Goal: Navigation & Orientation: Find specific page/section

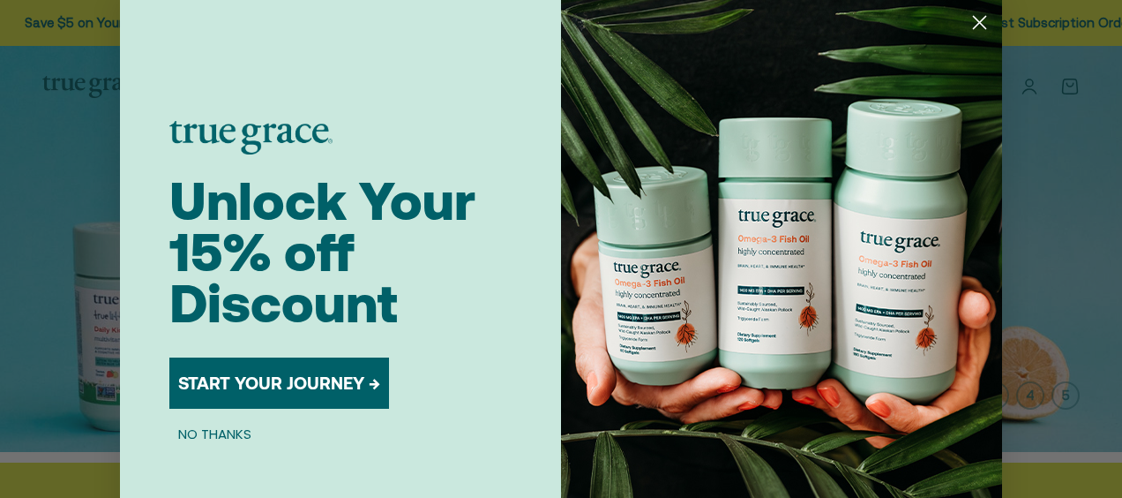
click at [971, 14] on circle "Close dialog" at bounding box center [979, 22] width 29 height 29
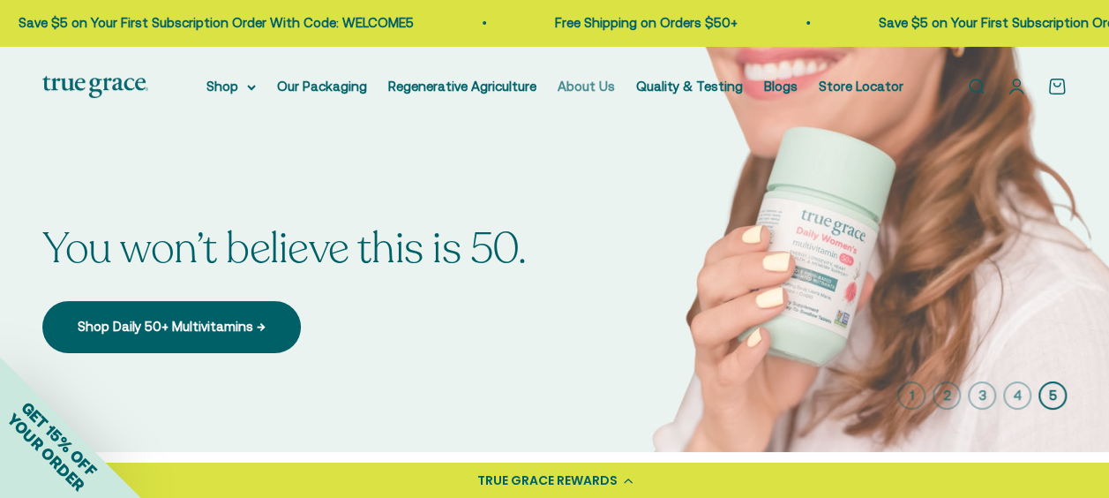
click at [582, 92] on link "About Us" at bounding box center [586, 86] width 57 height 15
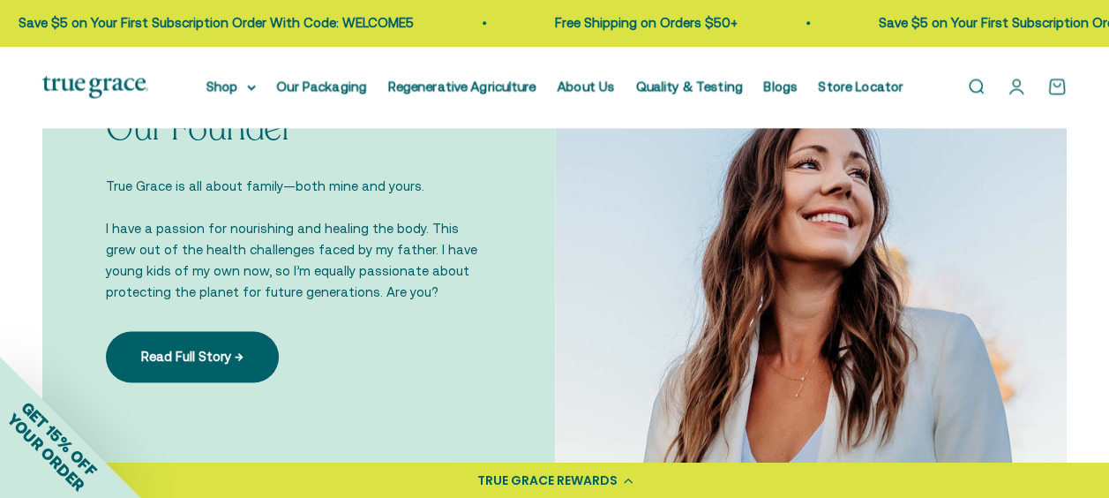
scroll to position [1107, 0]
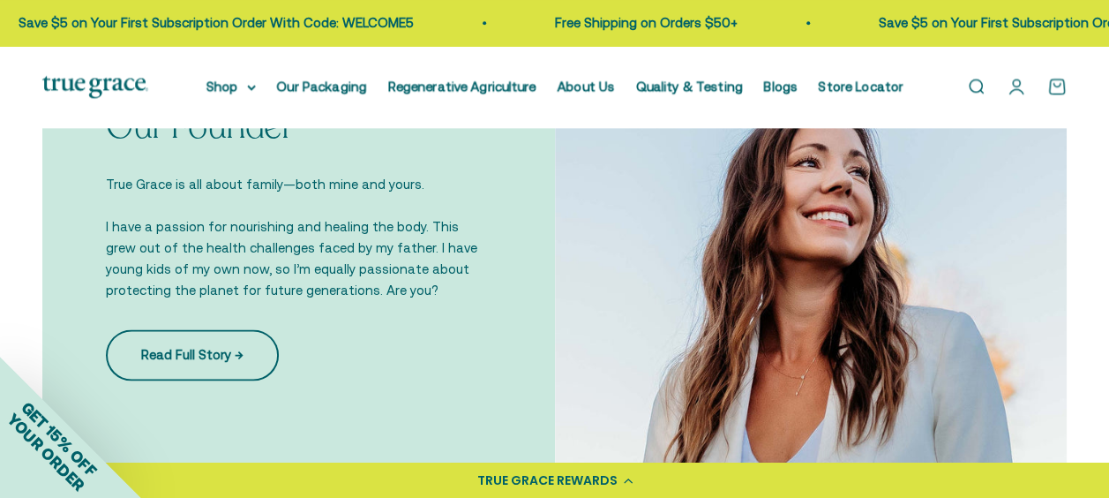
click at [238, 350] on link "Read Full Story →" at bounding box center [192, 354] width 173 height 51
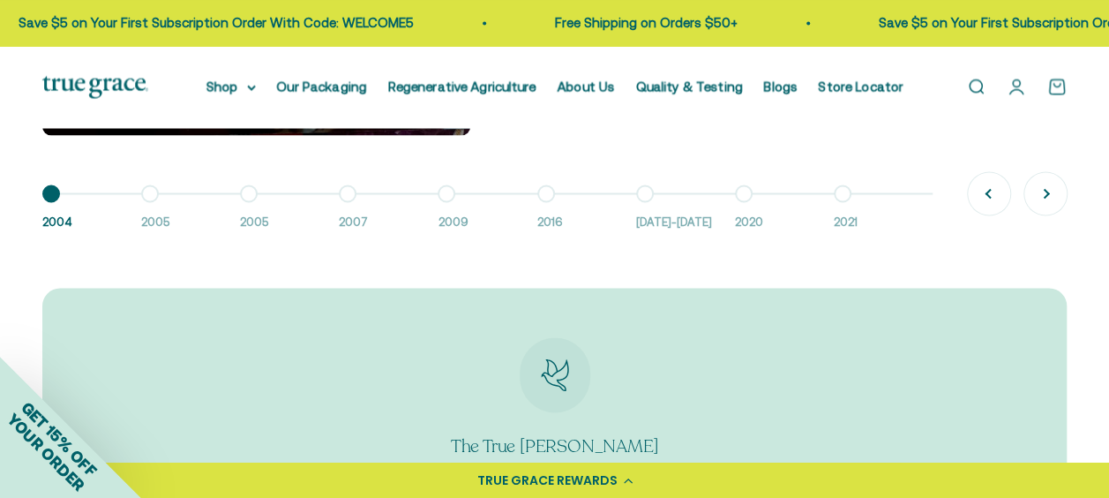
scroll to position [1493, 0]
click at [840, 196] on button "Go to item 9 2021" at bounding box center [883, 213] width 99 height 38
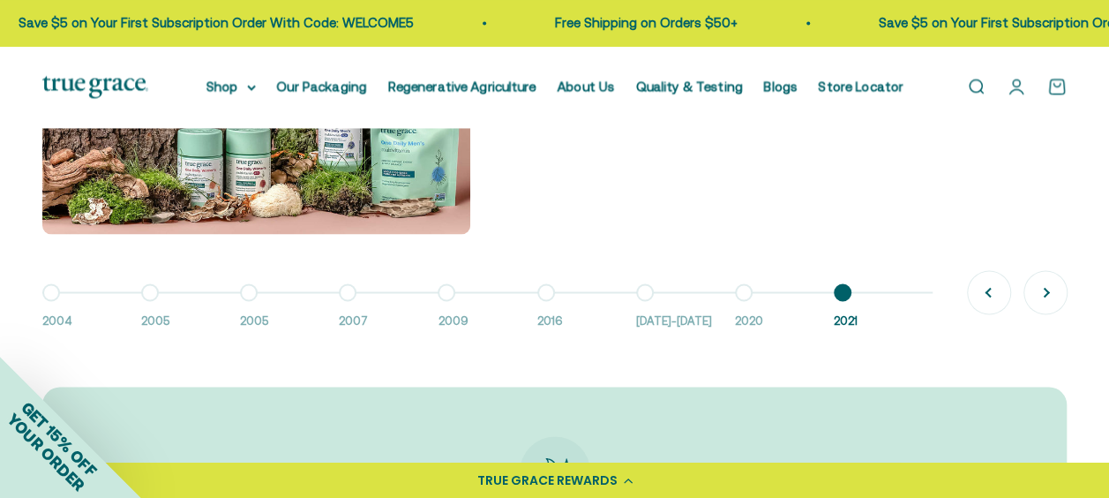
scroll to position [1396, 0]
click at [745, 292] on button "Go to item 8 2020" at bounding box center [784, 310] width 99 height 38
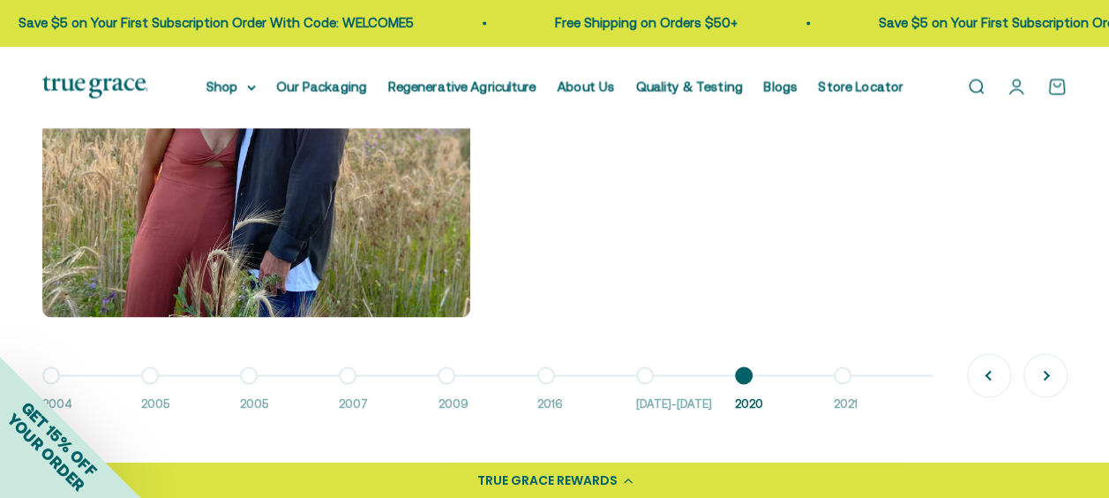
scroll to position [1316, 0]
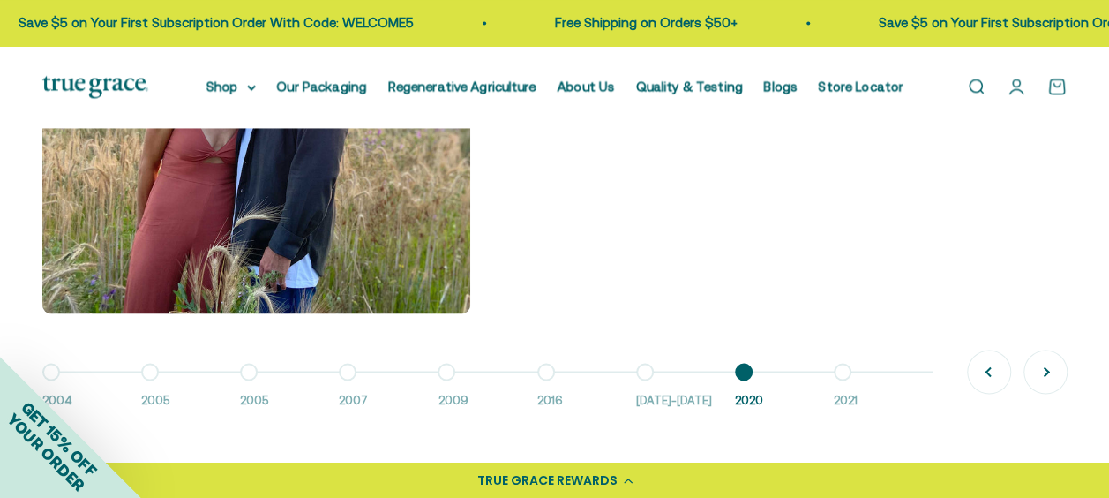
click at [843, 372] on button "Go to item 9 2021" at bounding box center [883, 390] width 99 height 38
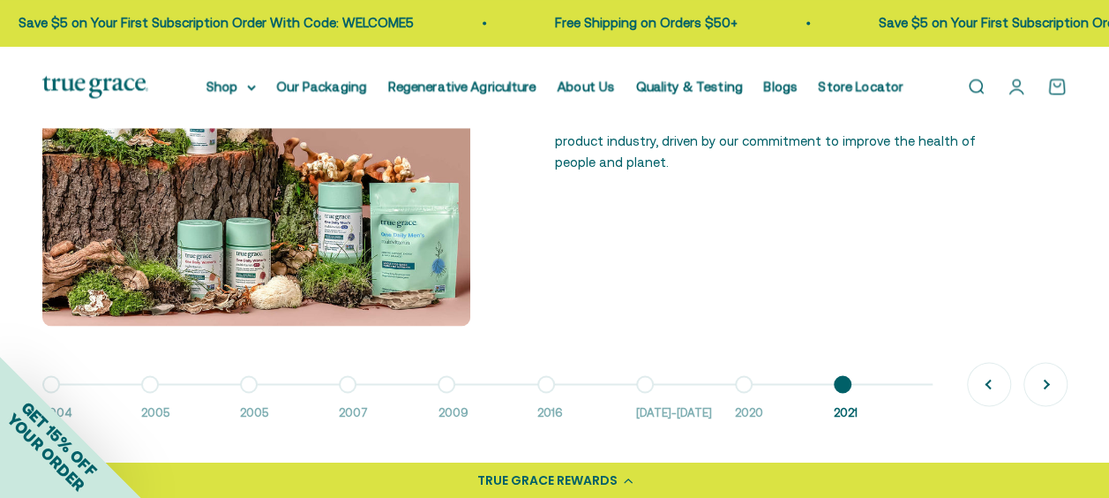
scroll to position [1305, 0]
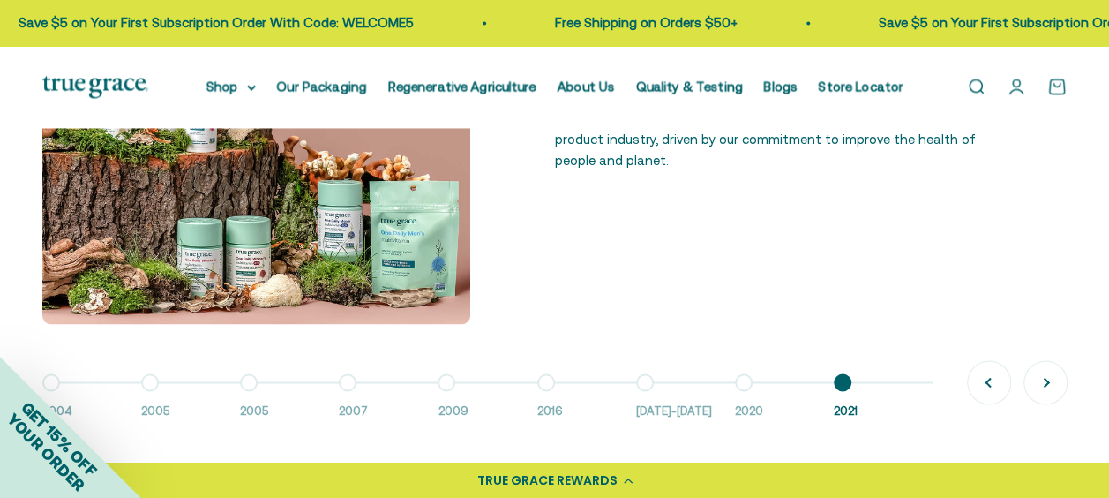
click at [642, 384] on button "Go to item 7 2016-2018" at bounding box center [685, 401] width 99 height 38
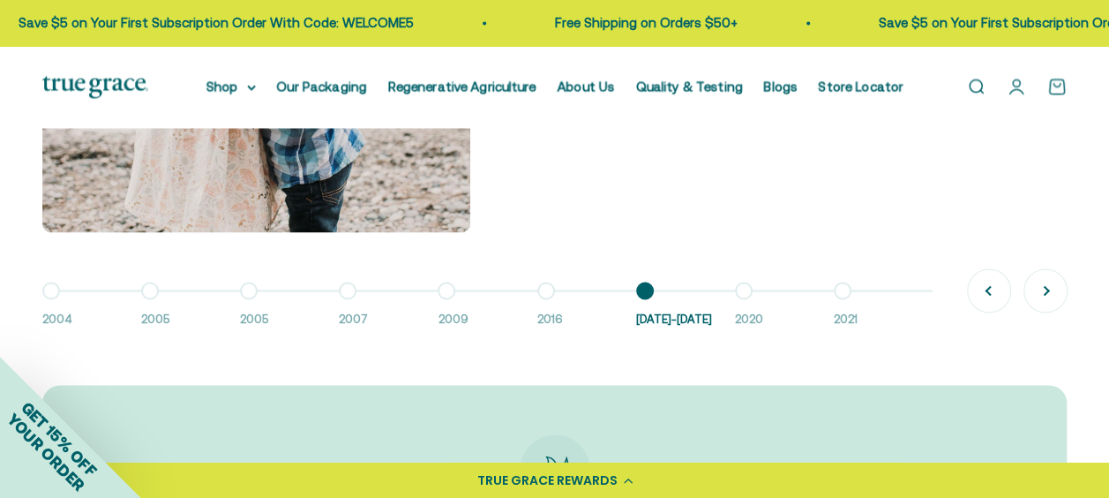
scroll to position [1414, 0]
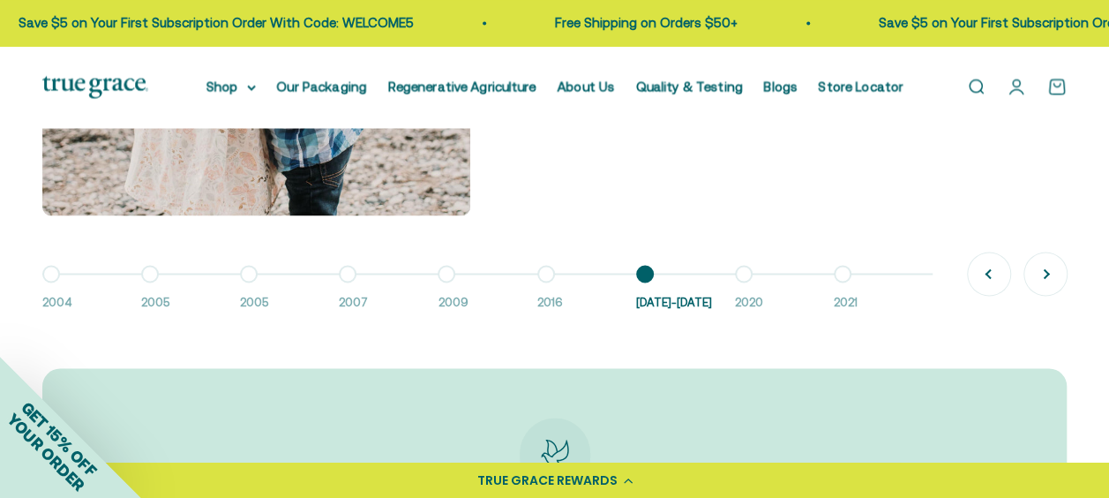
click at [546, 274] on button "Go to item 6 2016" at bounding box center [586, 293] width 99 height 38
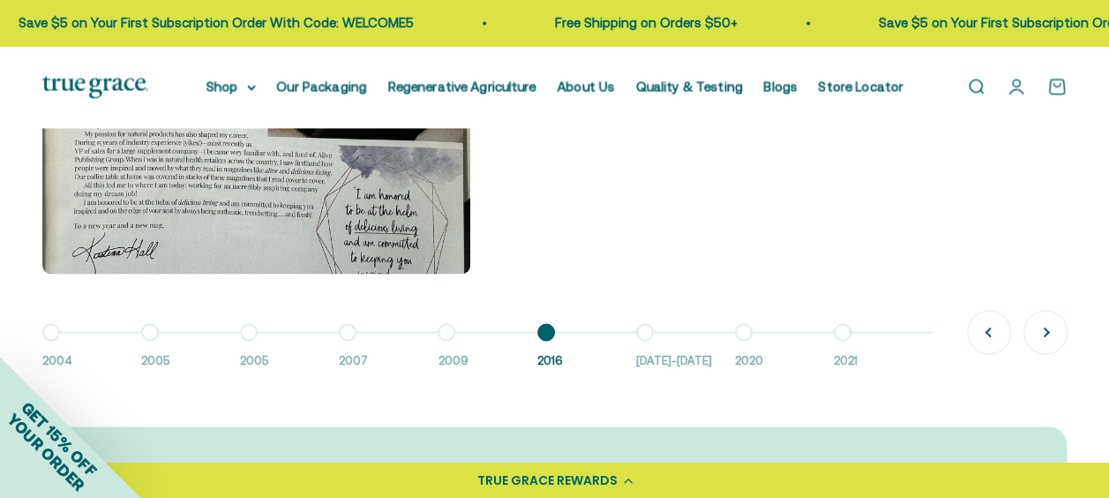
scroll to position [1358, 0]
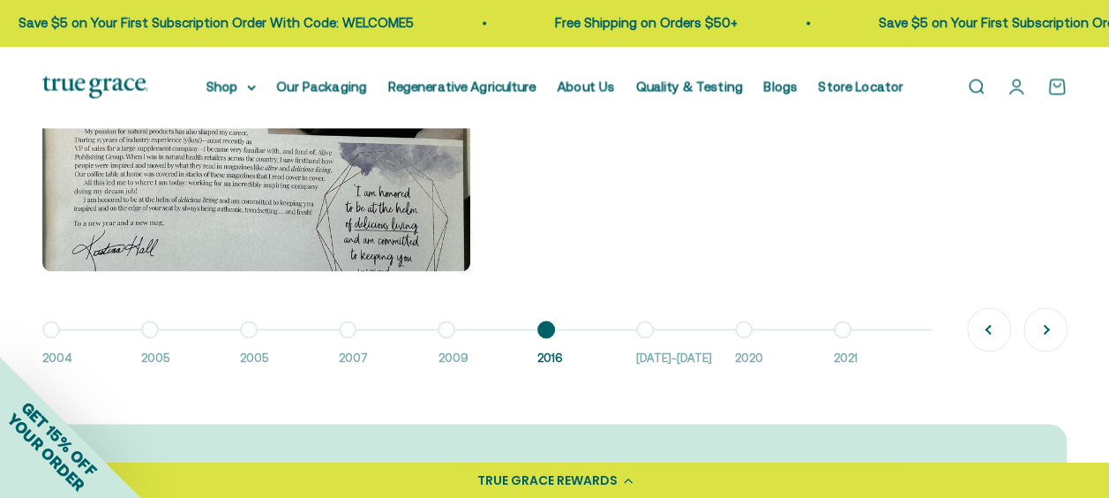
click at [445, 331] on button "Go to item 5 2009" at bounding box center [487, 348] width 99 height 38
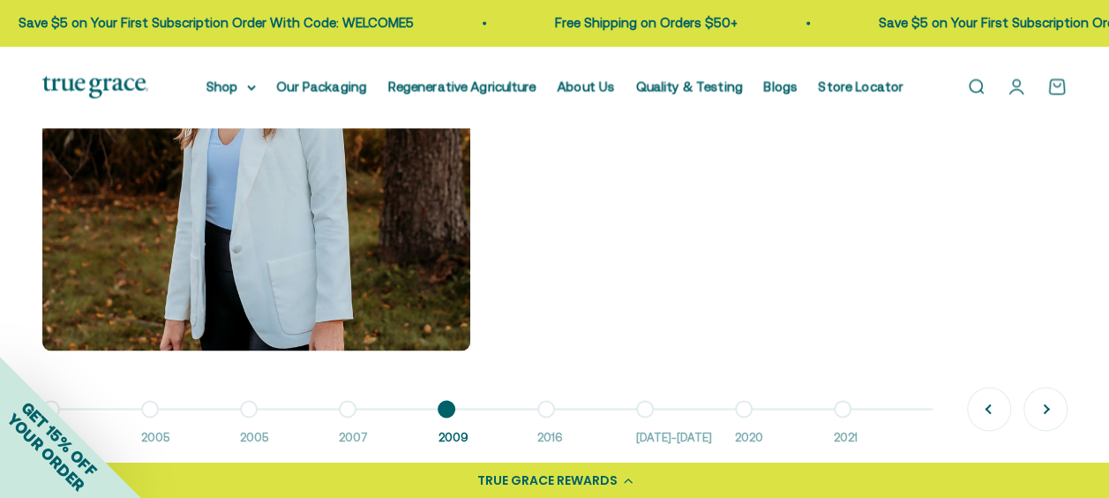
scroll to position [1279, 0]
click at [842, 409] on button "Go to item 9 2021" at bounding box center [883, 427] width 99 height 38
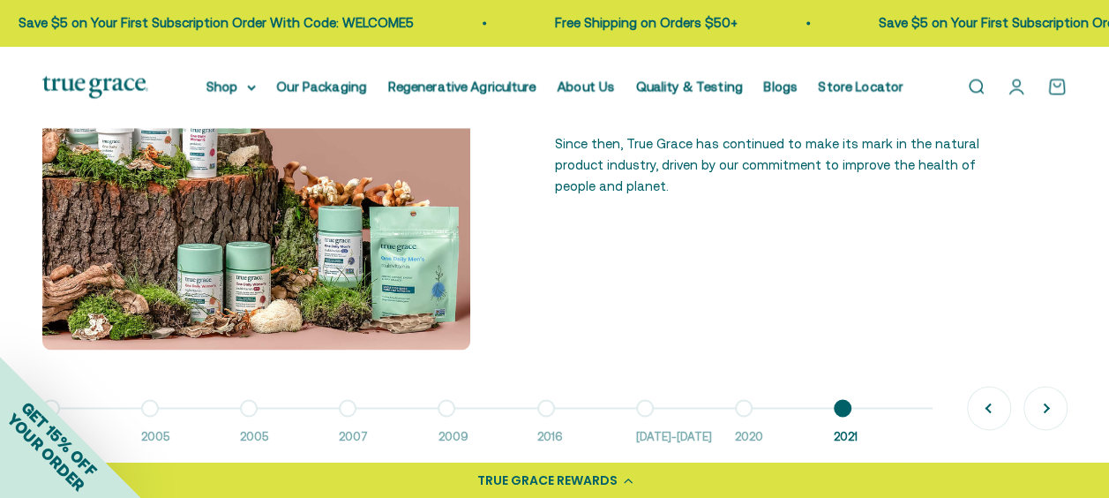
click at [742, 411] on button "Go to item 8 2020" at bounding box center [784, 427] width 99 height 38
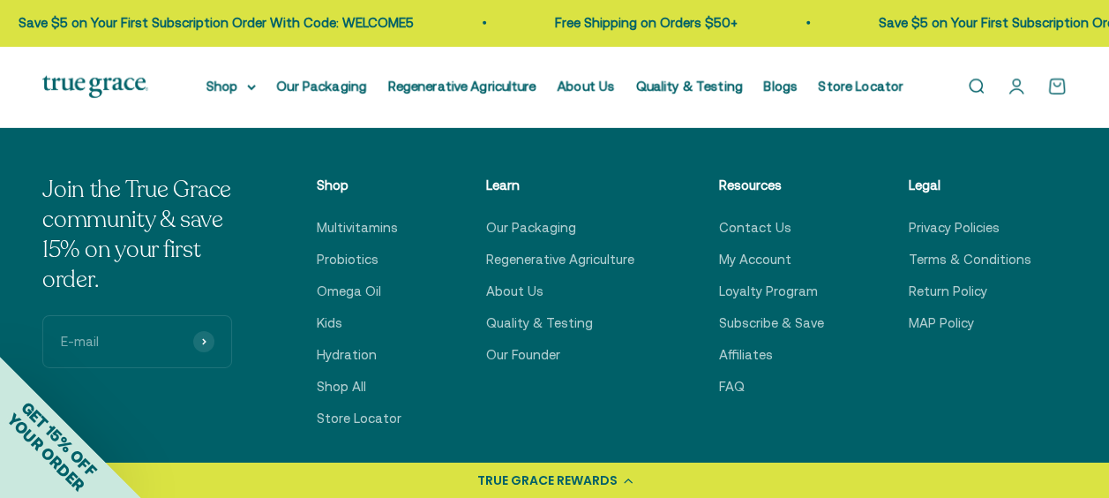
scroll to position [2762, 0]
click at [760, 217] on link "Contact Us" at bounding box center [755, 227] width 72 height 21
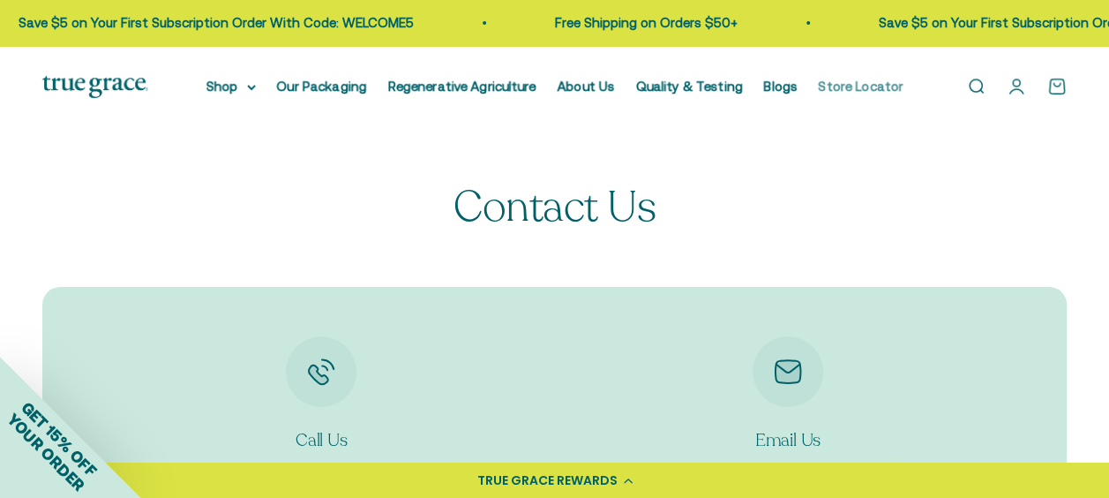
click at [845, 86] on link "Store Locator" at bounding box center [861, 86] width 85 height 15
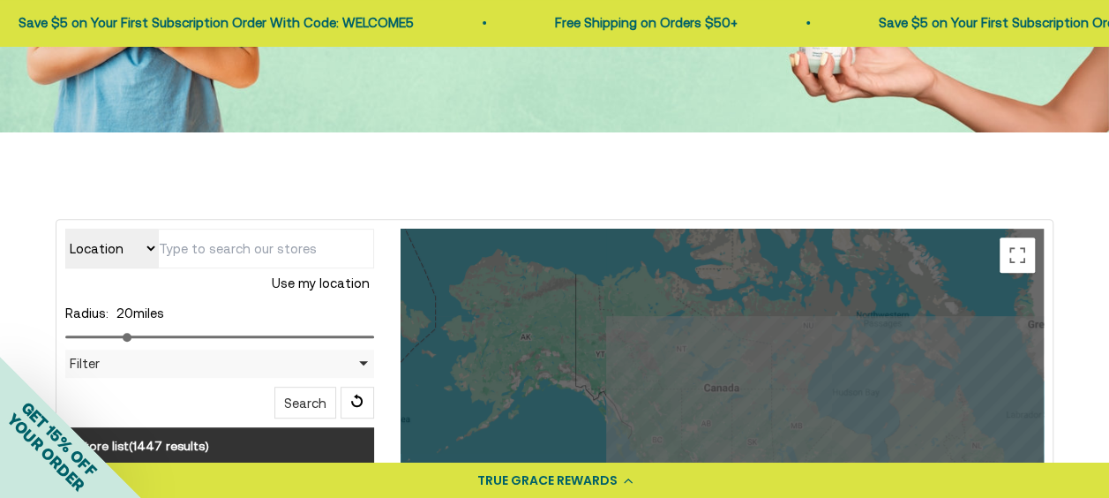
scroll to position [265, 0]
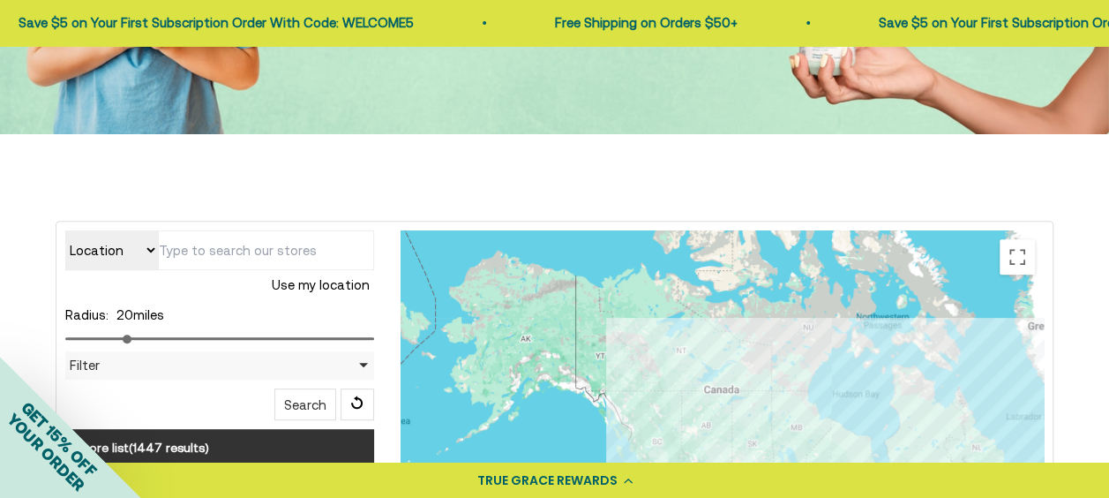
click at [302, 253] on input "text" at bounding box center [266, 250] width 216 height 40
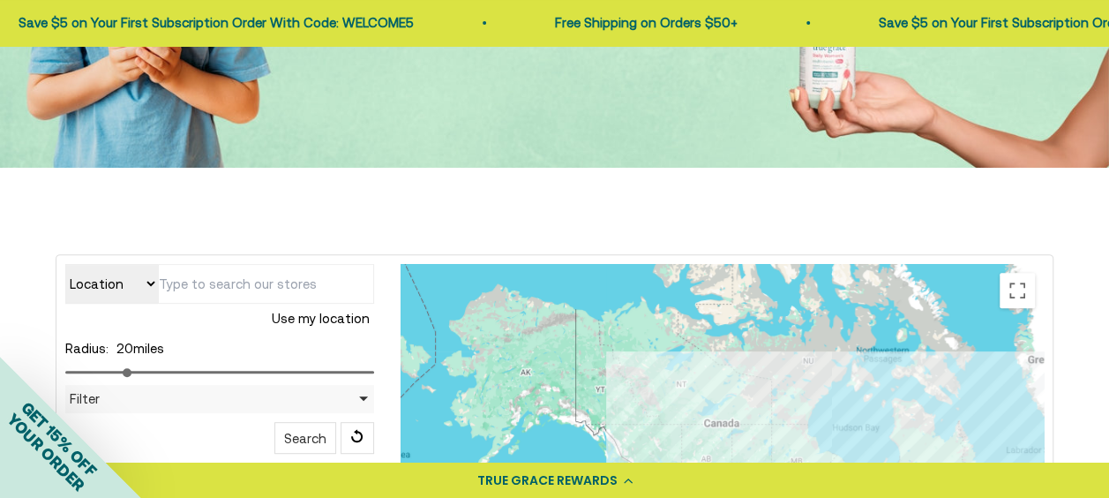
scroll to position [254, 0]
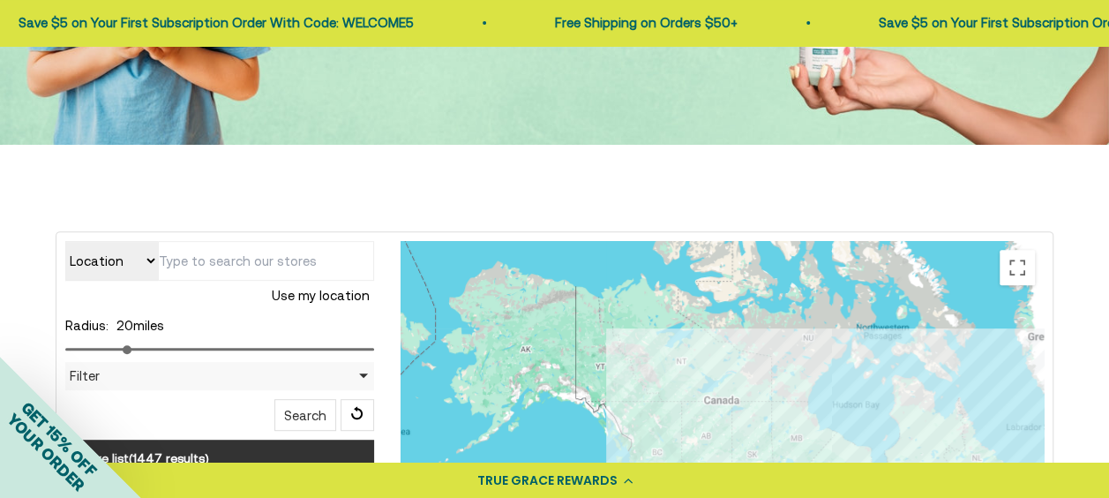
click at [317, 266] on input "text" at bounding box center [266, 261] width 216 height 40
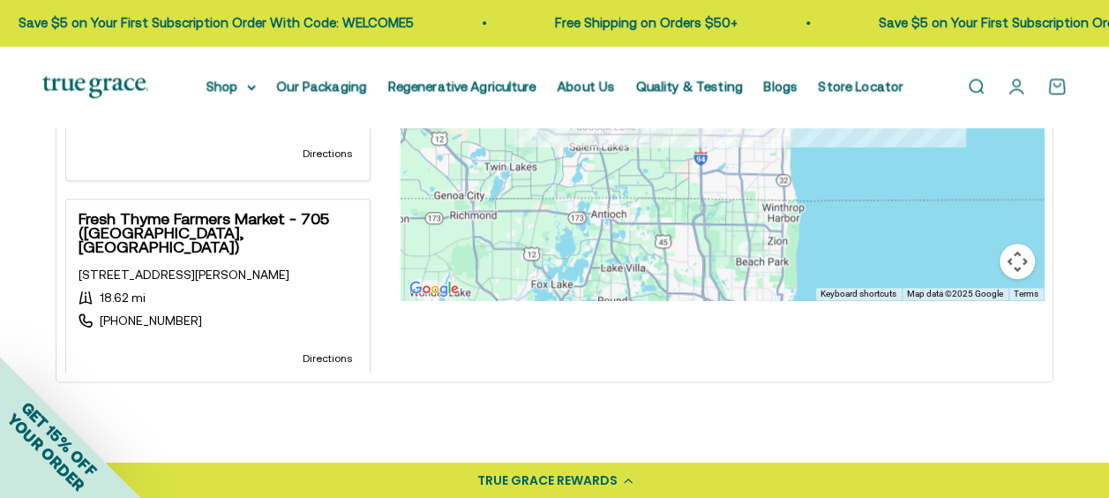
scroll to position [907, 0]
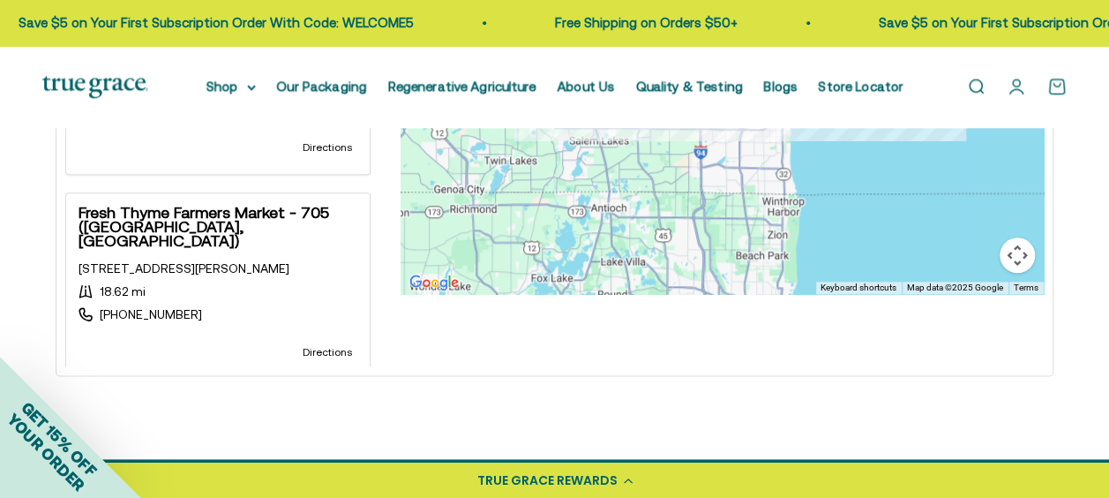
type input "53405"
drag, startPoint x: 372, startPoint y: 312, endPoint x: 365, endPoint y: 224, distance: 88.5
click at [365, 224] on div "House of Nutrition - [GEOGRAPHIC_DATA][STREET_ADDRESS] 10.43 mi [PHONE_NUMBER] …" at bounding box center [219, 101] width 309 height 529
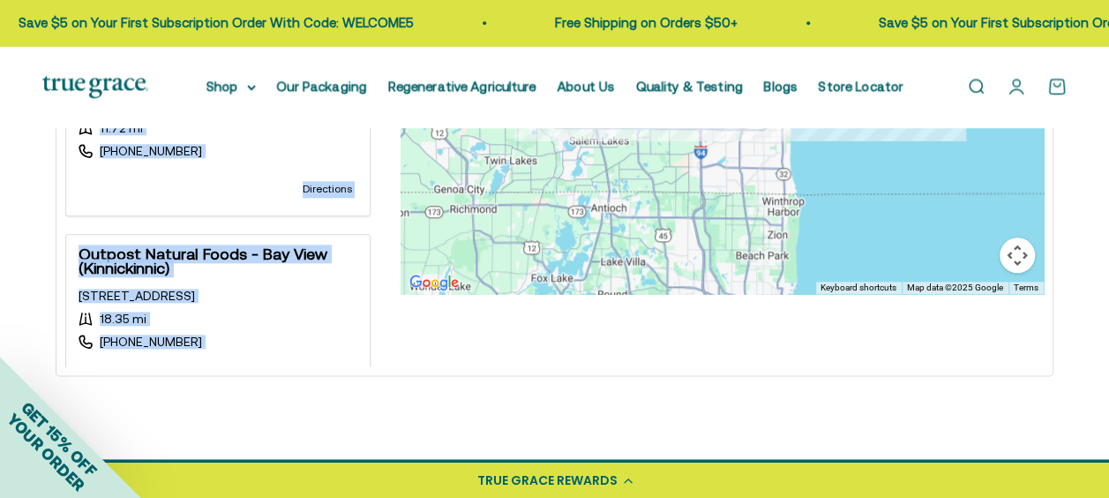
scroll to position [0, 0]
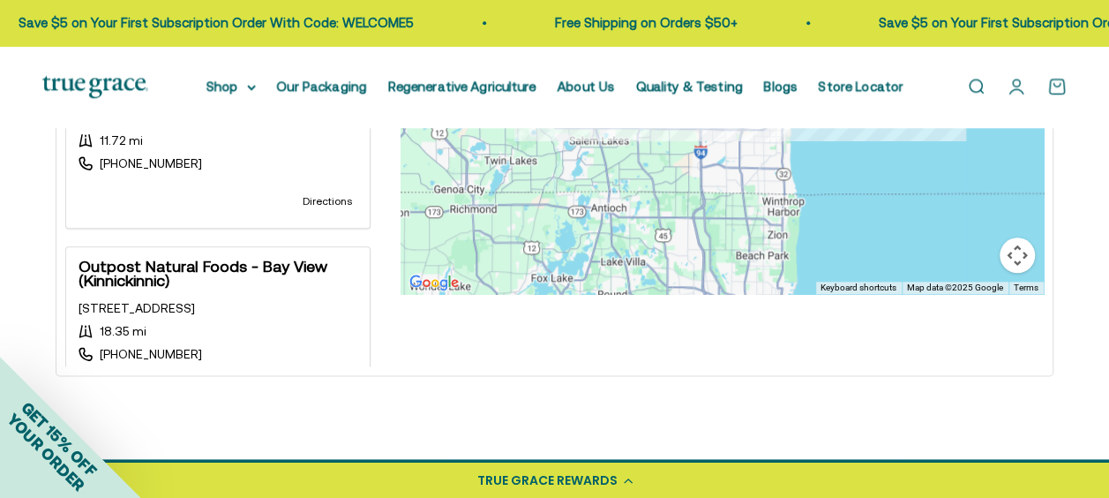
click at [1098, 120] on div "Open navigation menu Open search Shop Multivitamins Women's Multivitamin Women'…" at bounding box center [554, 87] width 1109 height 82
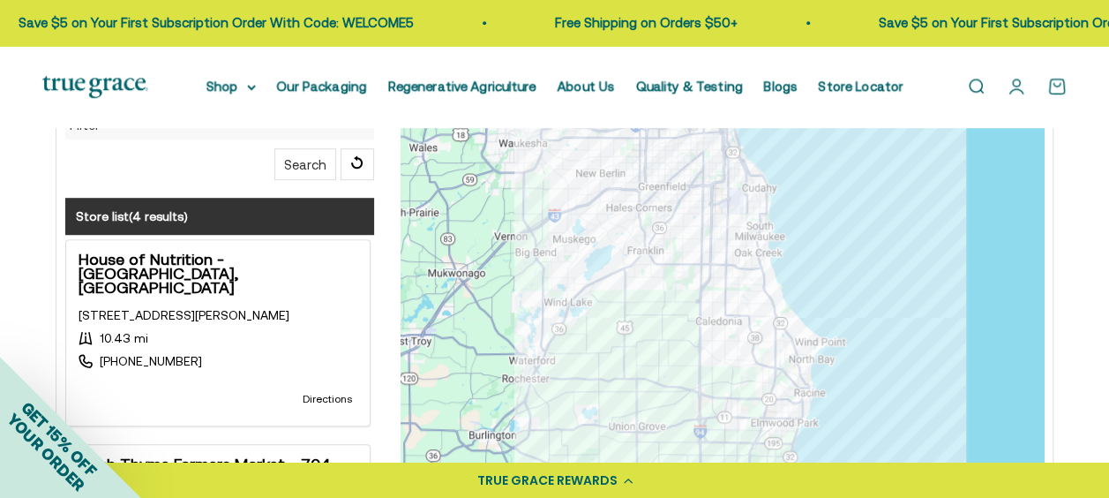
scroll to position [507, 0]
